Goal: Task Accomplishment & Management: Manage account settings

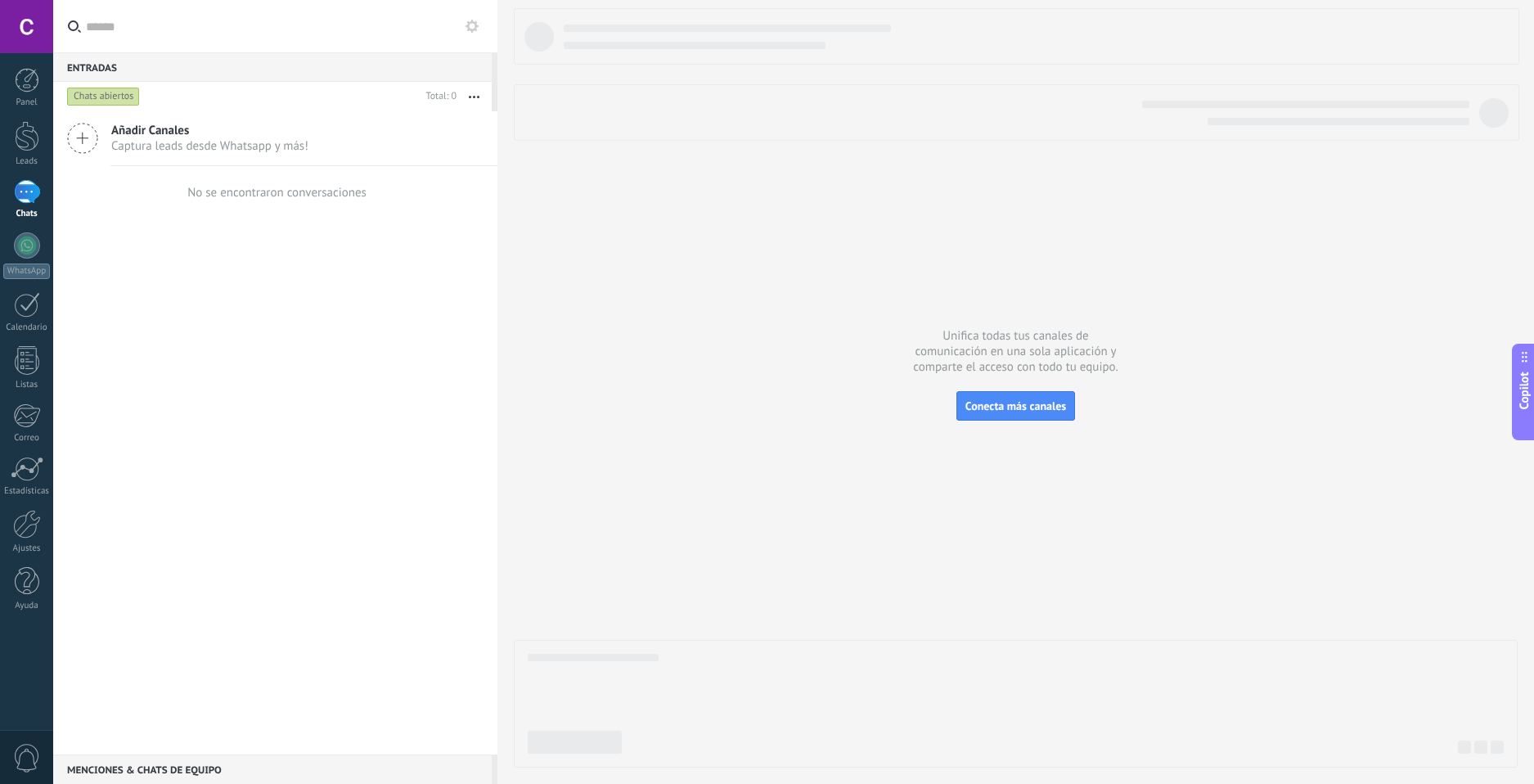
click at [45, 751] on div "0" at bounding box center [27, 756] width 53 height 54
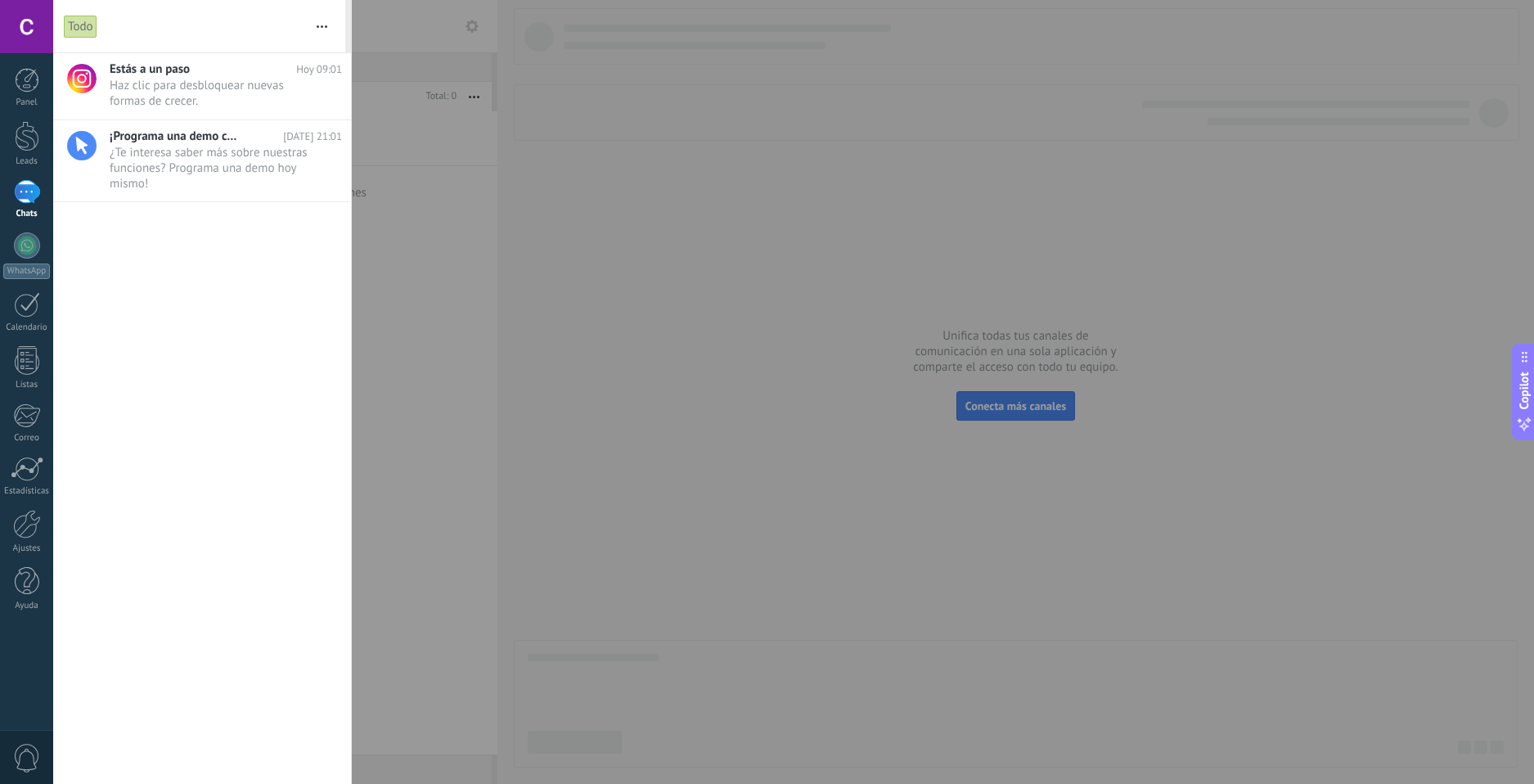
click at [418, 527] on div at bounding box center [767, 392] width 1534 height 784
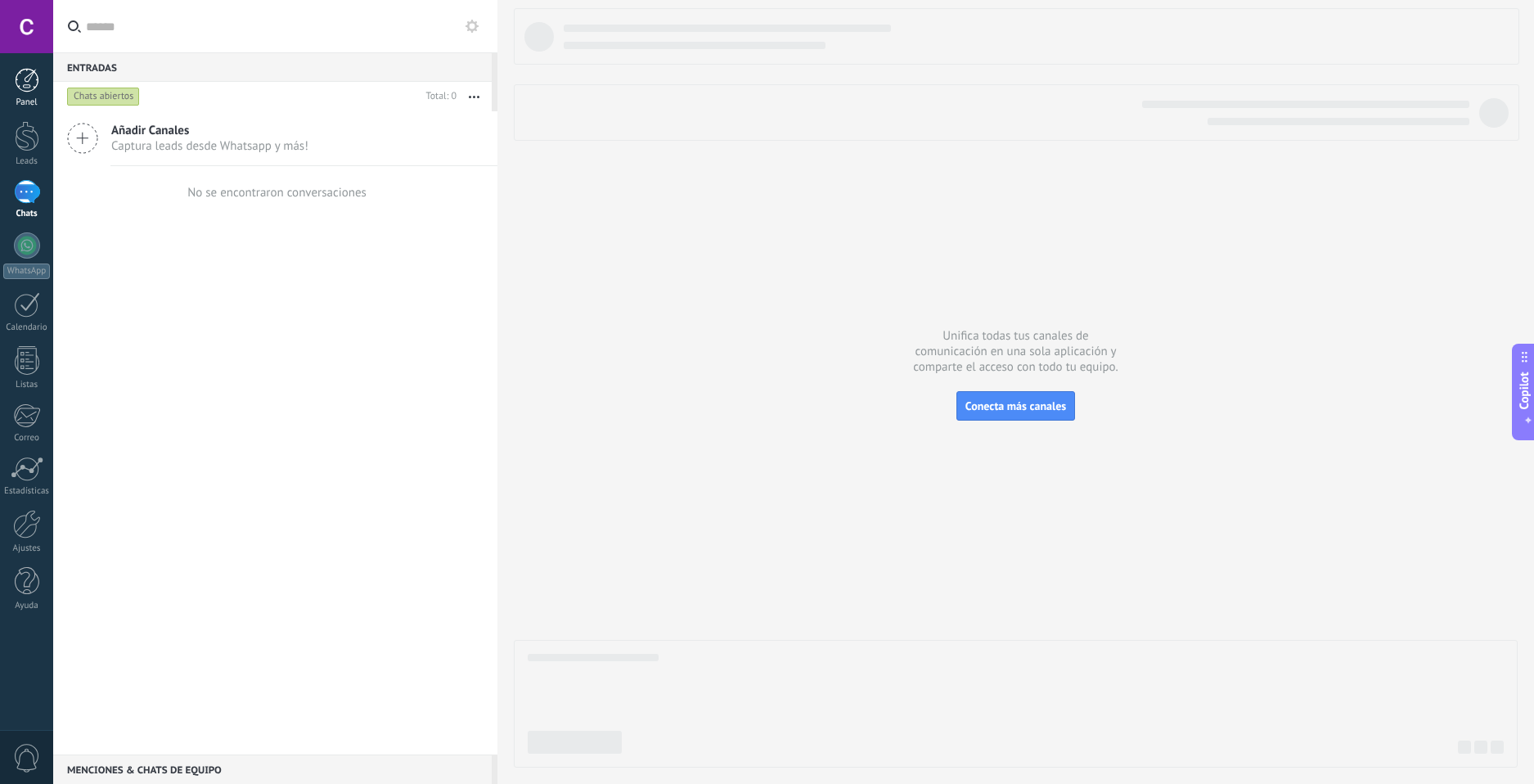
click at [17, 96] on link "Panel" at bounding box center [27, 88] width 53 height 40
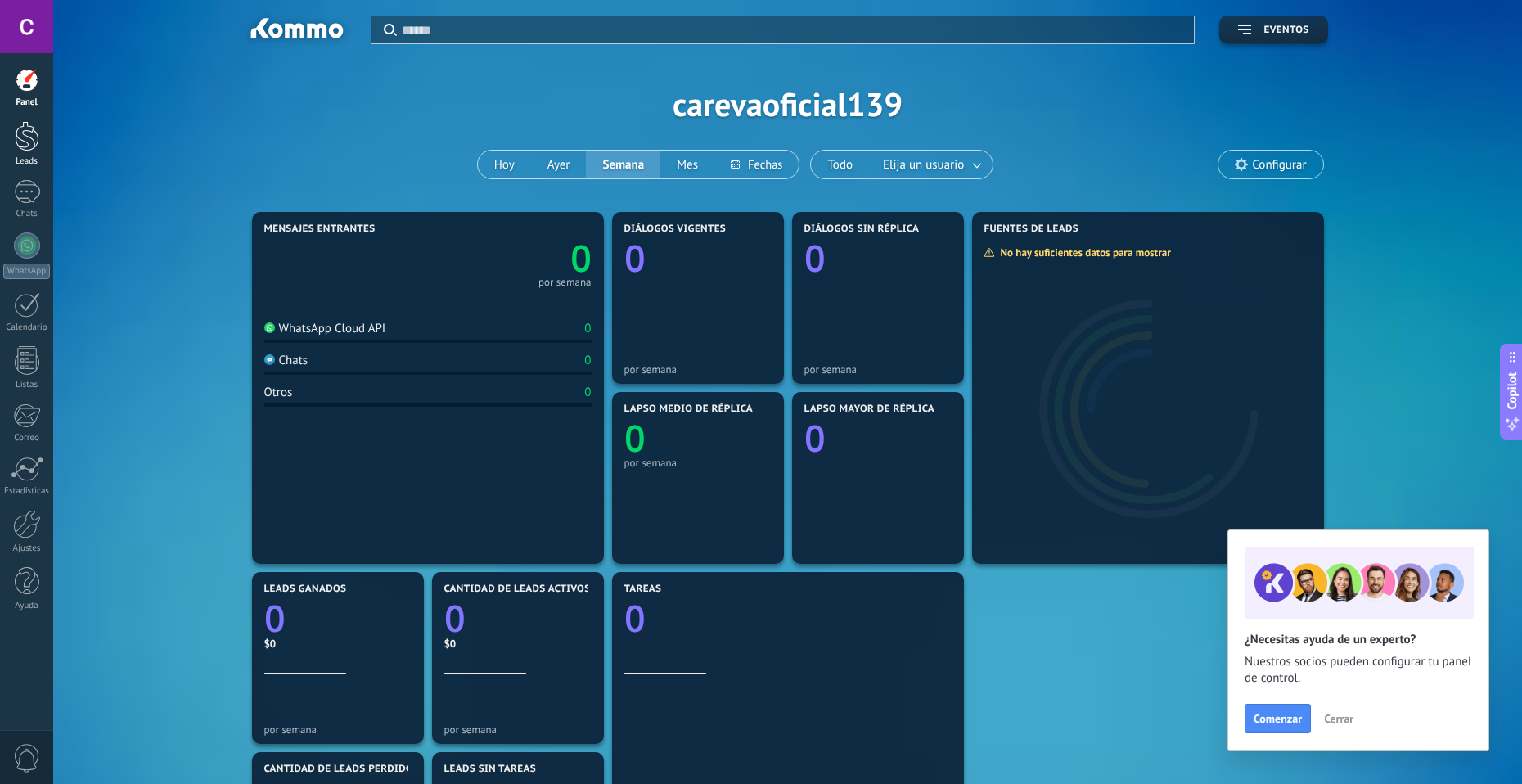
click at [43, 140] on link "Leads" at bounding box center [27, 144] width 53 height 46
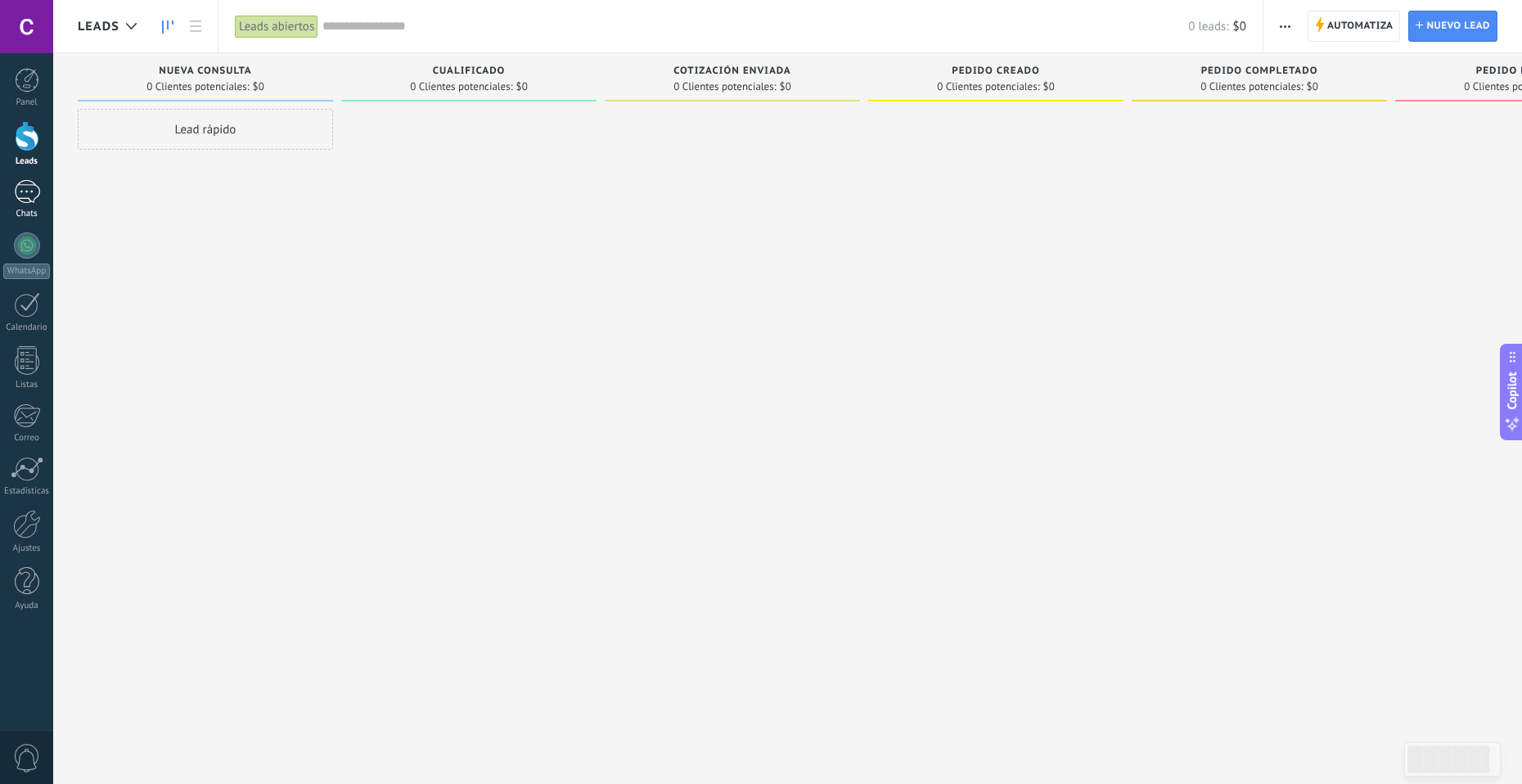
click at [35, 188] on div at bounding box center [28, 192] width 27 height 24
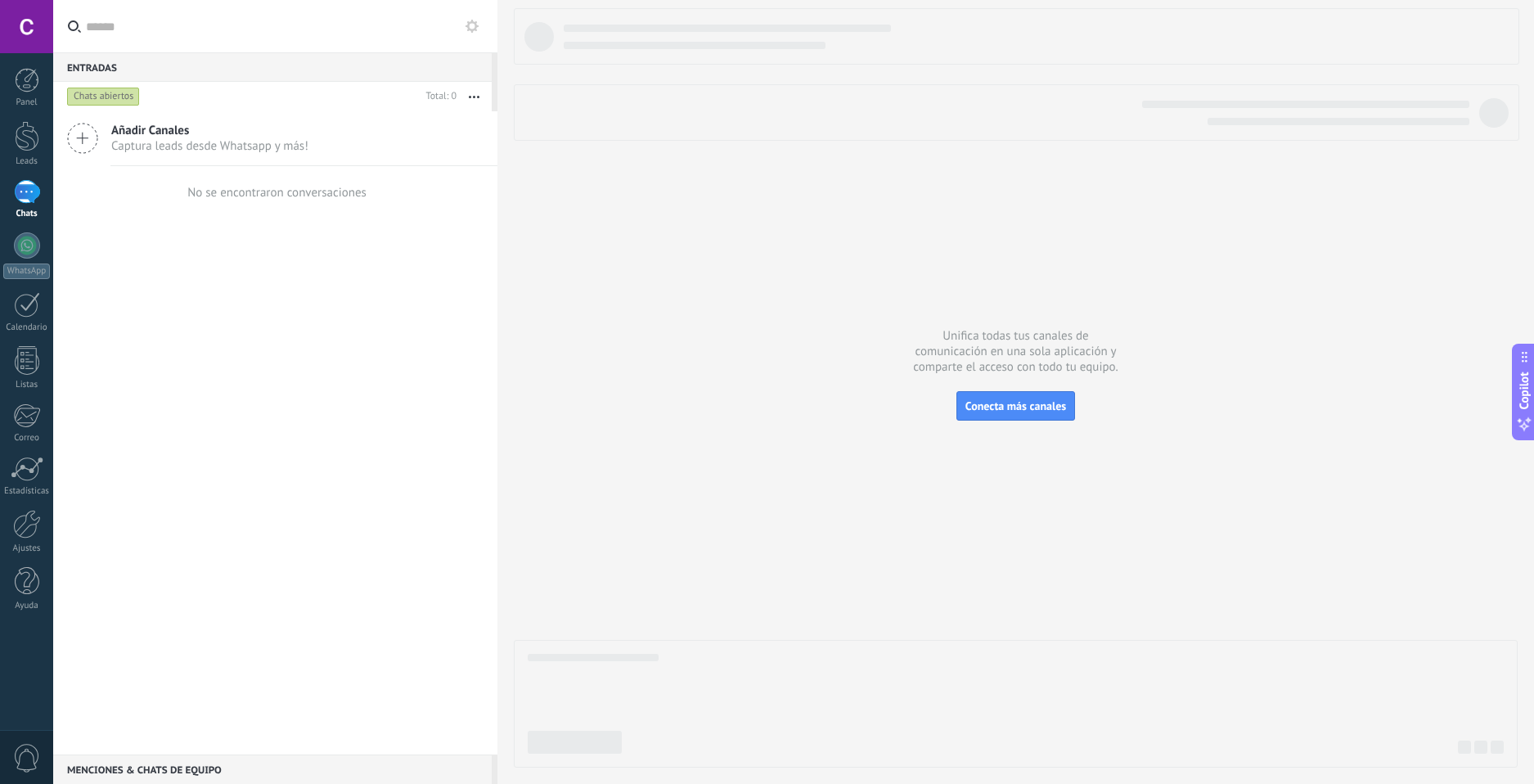
click at [666, 302] on div at bounding box center [1015, 388] width 1003 height 759
click at [30, 258] on link "WhatsApp" at bounding box center [27, 255] width 53 height 47
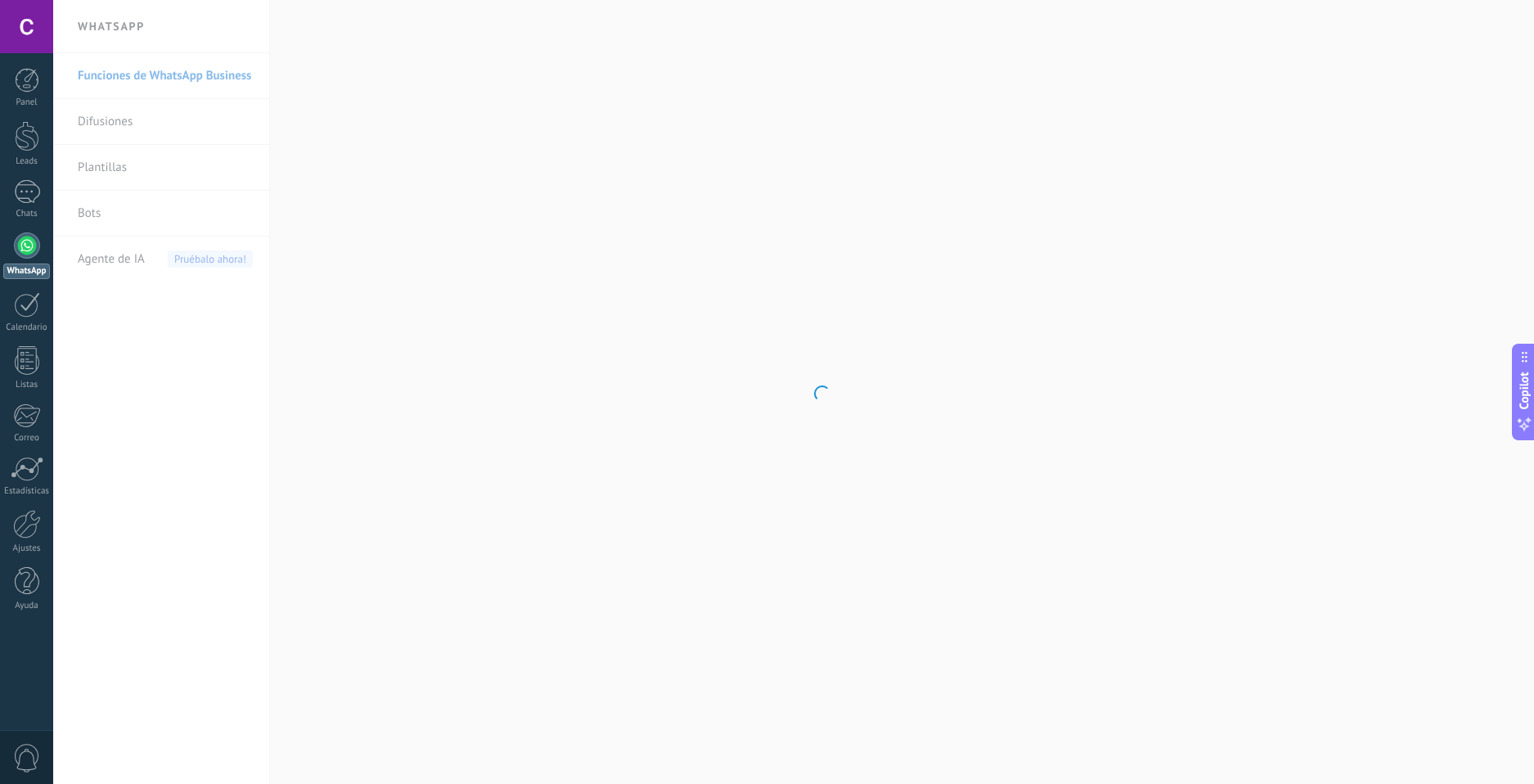
click at [170, 121] on body ".abccls-1,.abccls-2{fill-rule:evenodd}.abccls-2{fill:#fff} .abfcls-1{fill:none}…" at bounding box center [767, 392] width 1534 height 784
click at [125, 125] on link "Difusiones" at bounding box center [165, 121] width 175 height 46
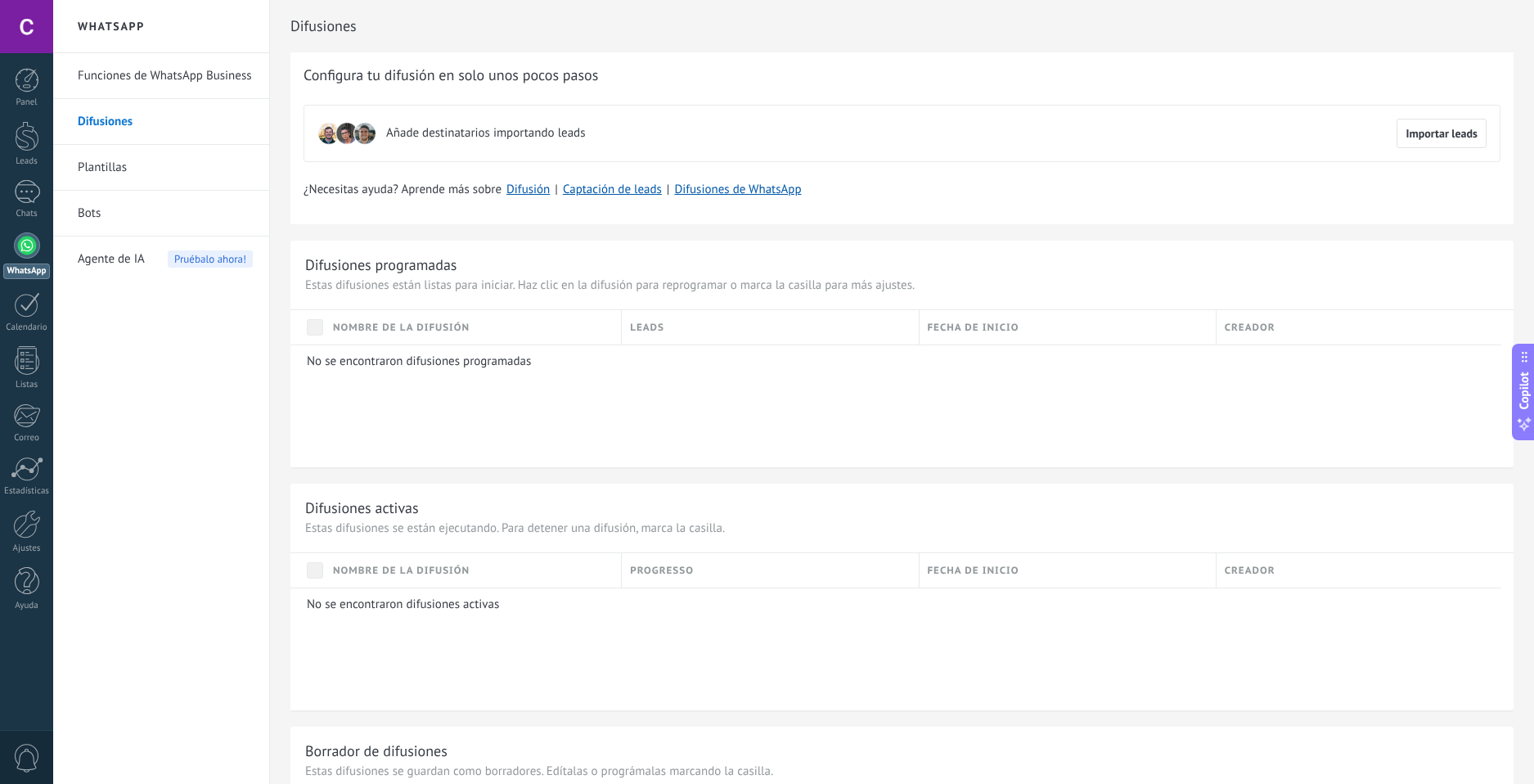
click at [140, 163] on link "Plantillas" at bounding box center [165, 168] width 175 height 46
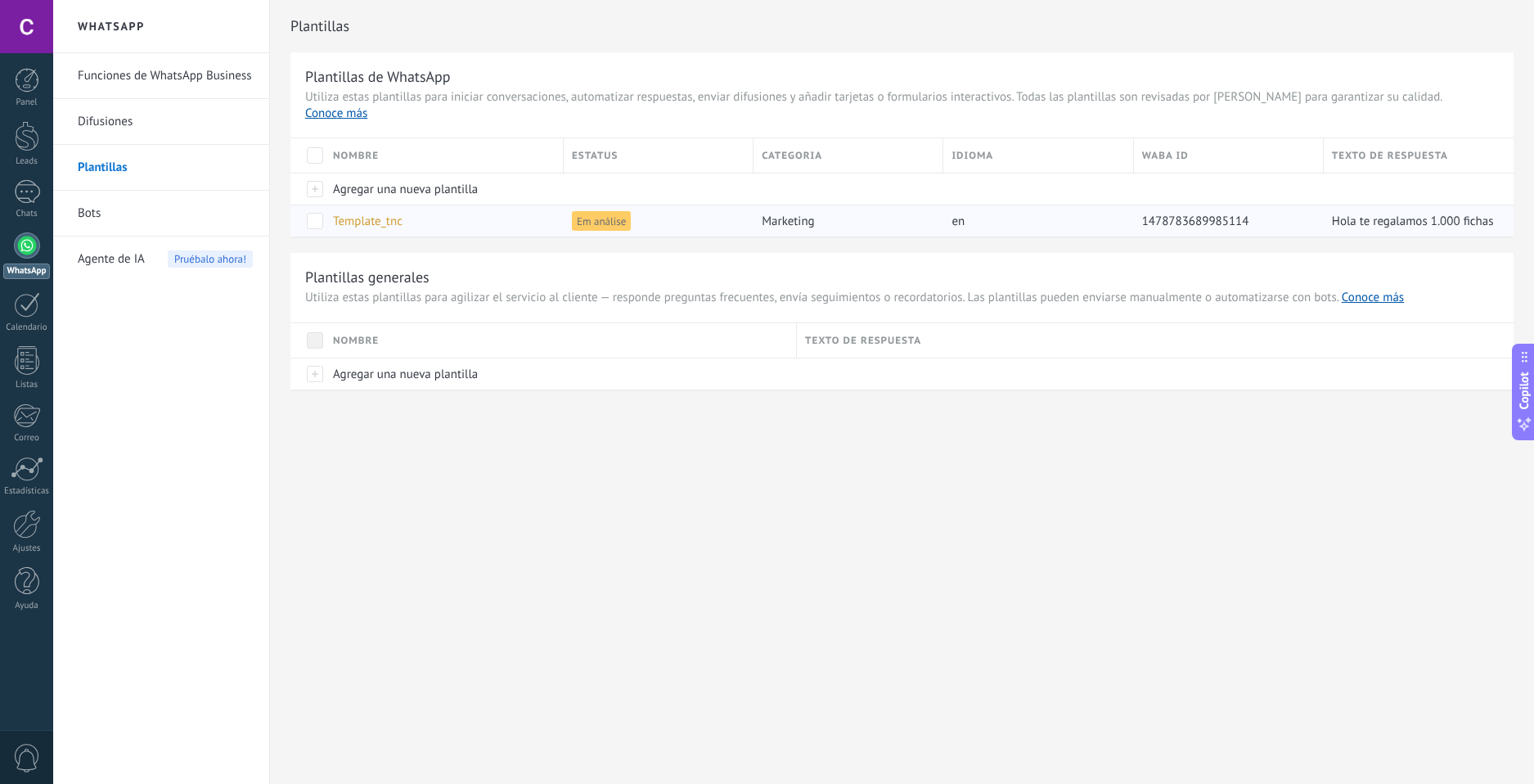
click at [366, 214] on span "Template_tnc" at bounding box center [367, 221] width 69 height 15
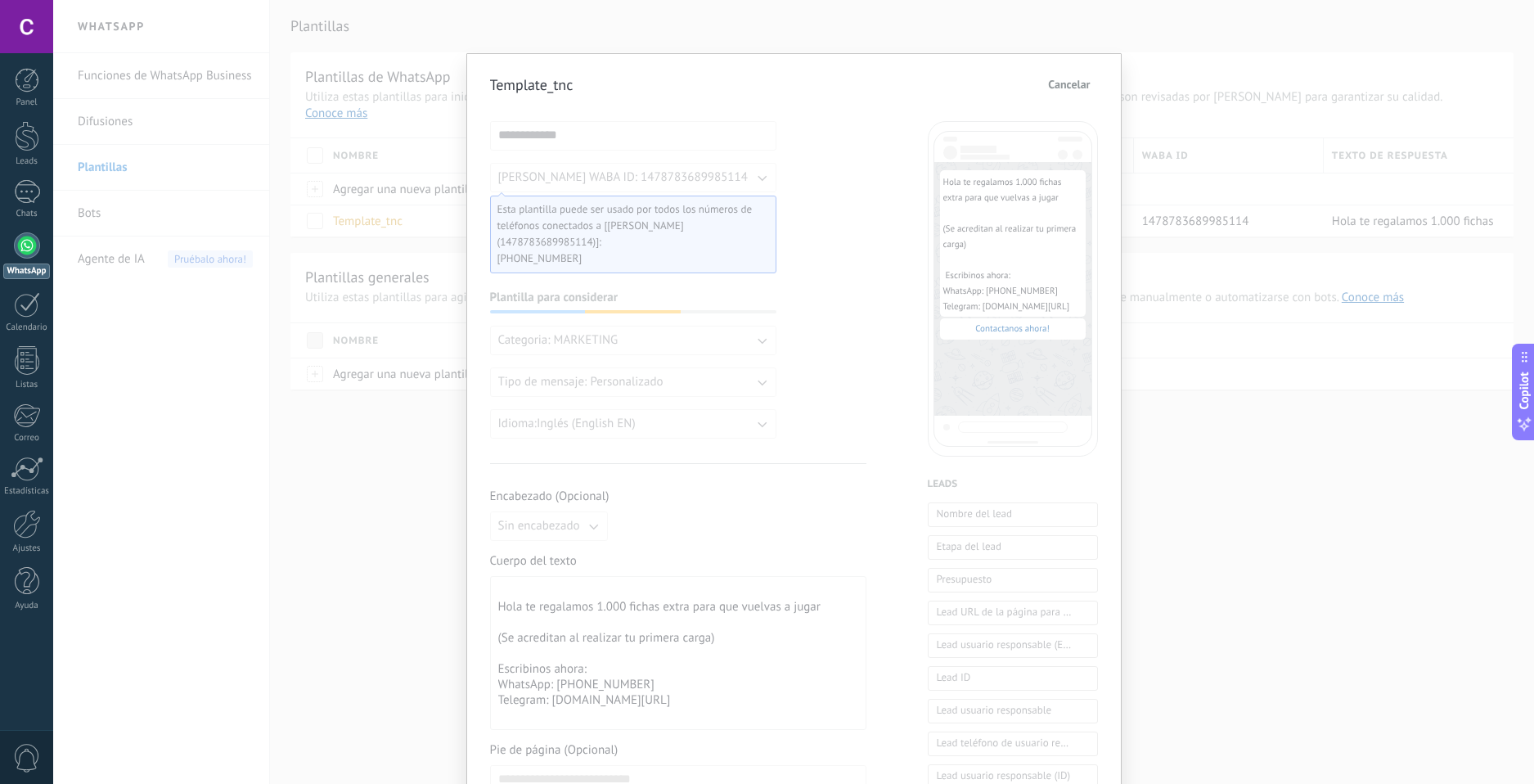
click at [383, 266] on div "**********" at bounding box center [794, 392] width 1481 height 784
